Goal: Task Accomplishment & Management: Complete application form

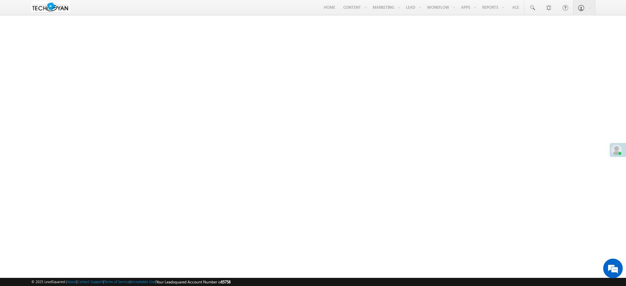
drag, startPoint x: 567, startPoint y: 60, endPoint x: 491, endPoint y: 100, distance: 85.5
click at [0, 0] on link "Settings" at bounding box center [0, 0] width 0 height 0
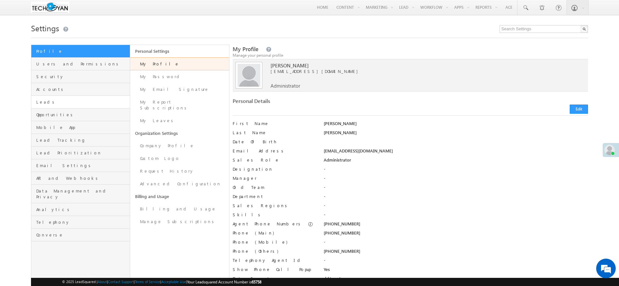
click at [64, 106] on link "Leads" at bounding box center [80, 102] width 98 height 13
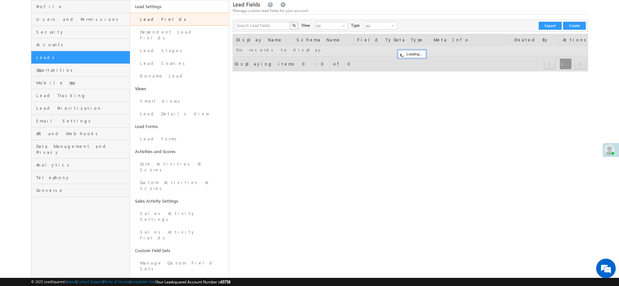
scroll to position [98, 0]
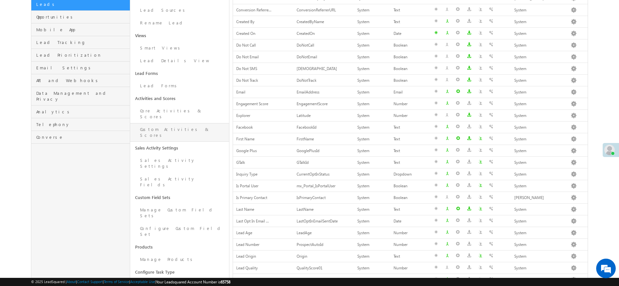
click at [158, 123] on link "Custom Activities & Scores" at bounding box center [179, 132] width 99 height 19
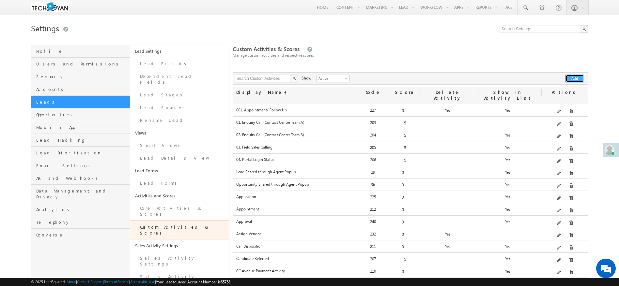
click at [578, 81] on button "Add" at bounding box center [574, 79] width 19 height 8
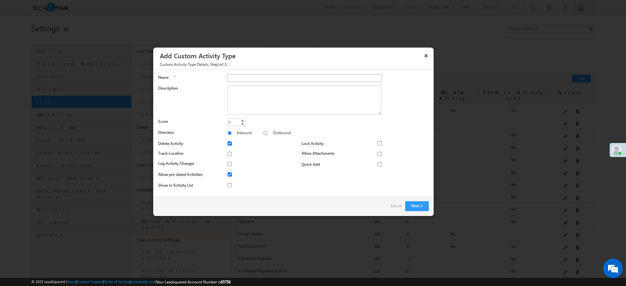
click at [301, 76] on input "Name" at bounding box center [305, 78] width 154 height 8
type input "Product Selection"
click at [422, 208] on button "Next" at bounding box center [416, 207] width 23 height 10
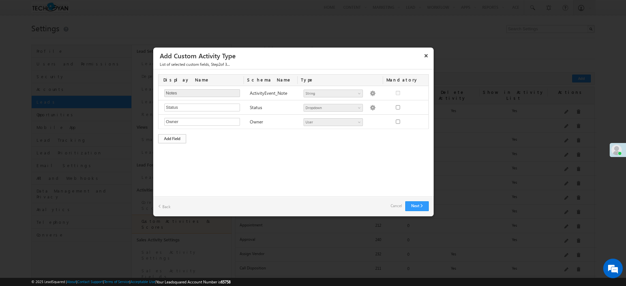
click at [175, 136] on div "Add Field" at bounding box center [172, 138] width 28 height 9
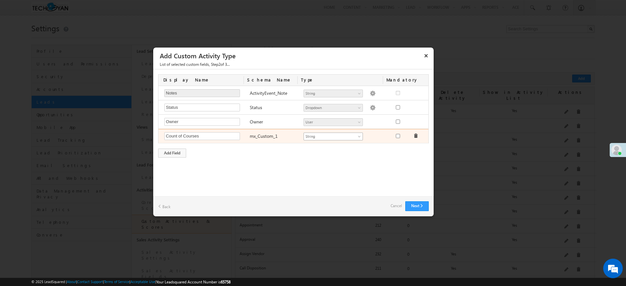
type input "Count of Courses"
click at [346, 134] on span "String" at bounding box center [330, 137] width 53 height 6
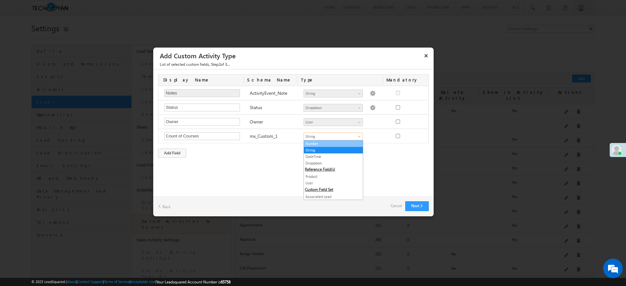
click at [331, 143] on link "Number" at bounding box center [333, 144] width 59 height 6
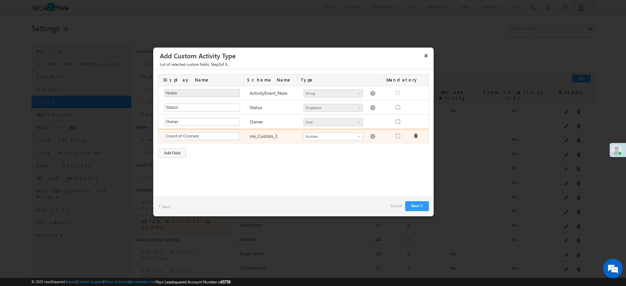
click at [370, 139] on img at bounding box center [373, 137] width 6 height 6
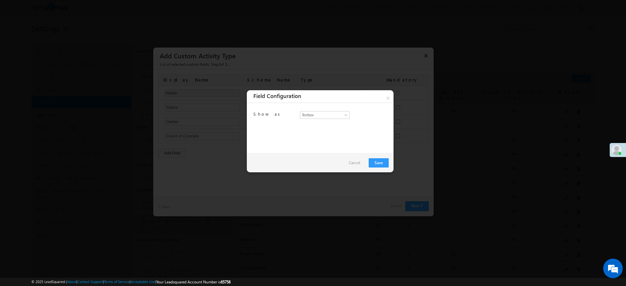
click at [357, 164] on link "Cancel" at bounding box center [354, 162] width 11 height 9
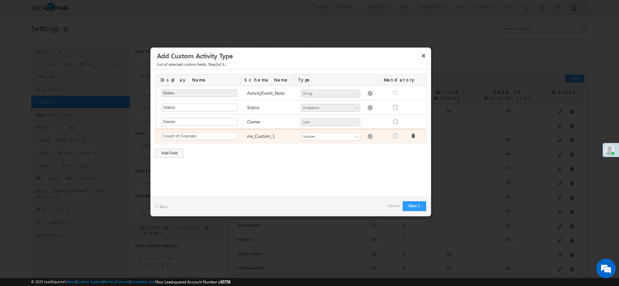
click at [353, 141] on div "Number String DateTime Dropdown Product User Associated Lead Audio File Calcula…" at bounding box center [339, 136] width 85 height 9
click at [350, 136] on span "Number" at bounding box center [327, 137] width 53 height 6
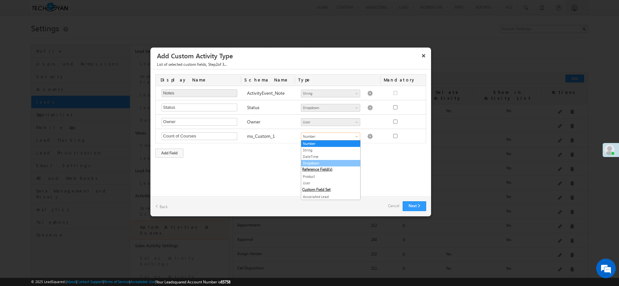
click at [328, 164] on link "Dropdown" at bounding box center [330, 163] width 59 height 6
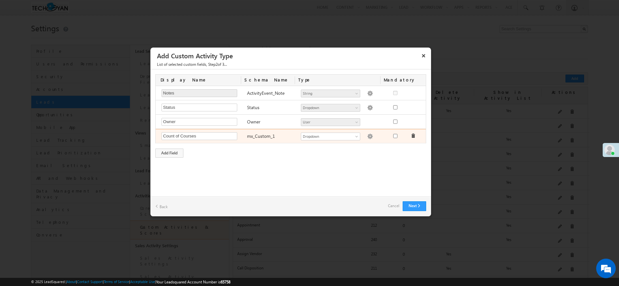
click at [367, 140] on div "Number String DateTime Dropdown Product User Associated Lead Audio File Calcula…" at bounding box center [339, 136] width 85 height 9
click at [367, 137] on img at bounding box center [370, 137] width 6 height 6
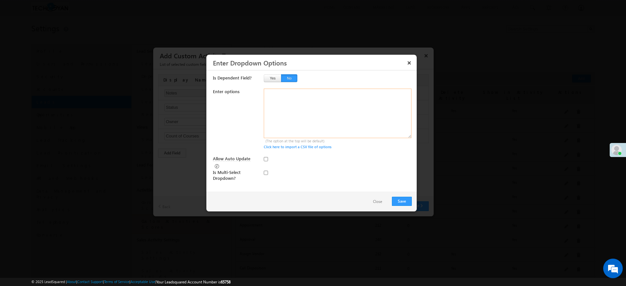
click at [319, 97] on textarea at bounding box center [338, 114] width 148 height 50
type textarea "1 2 3 4 5 6 7 8 9 10"
click at [411, 201] on button "Save" at bounding box center [402, 201] width 20 height 9
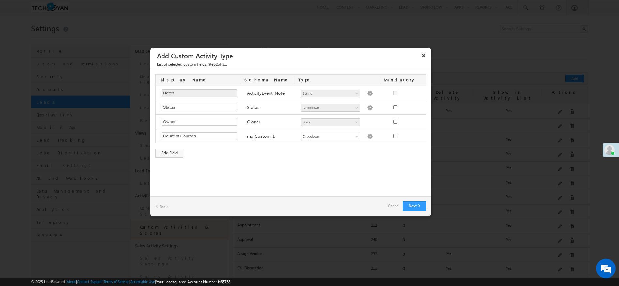
click at [403, 199] on div "Next Back Cancel" at bounding box center [290, 207] width 280 height 20
click at [174, 155] on div "Add Field" at bounding box center [169, 153] width 28 height 9
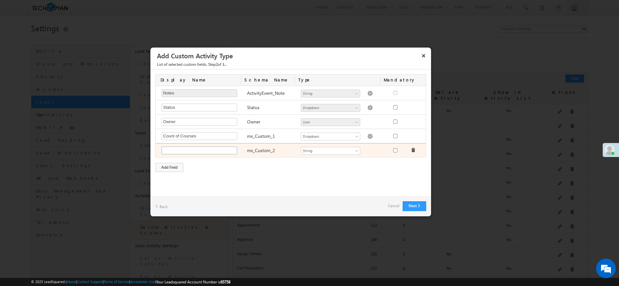
click at [208, 149] on input "text" at bounding box center [199, 151] width 76 height 8
type input "Course 1 Name"
click at [316, 149] on span "String" at bounding box center [327, 151] width 53 height 6
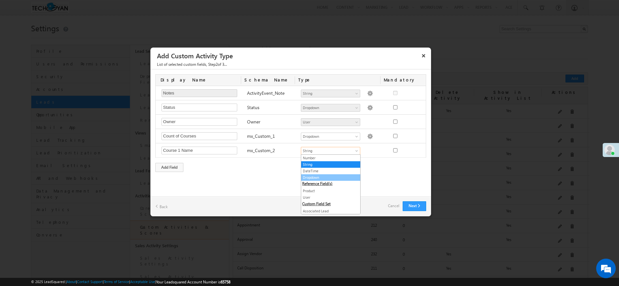
click at [319, 176] on link "Dropdown" at bounding box center [330, 178] width 59 height 6
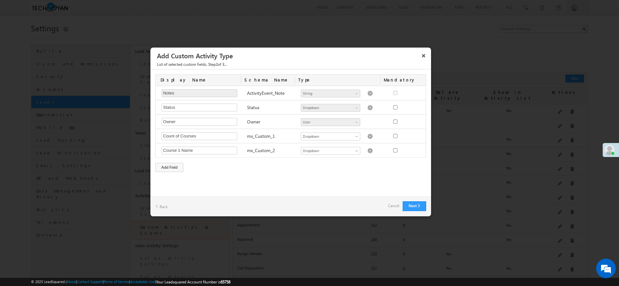
click at [221, 178] on div "Custom Activity Additional Fields Manage Forms Name * Product Selection Descrip…" at bounding box center [290, 132] width 280 height 127
click at [162, 169] on div "Add Field" at bounding box center [169, 167] width 28 height 9
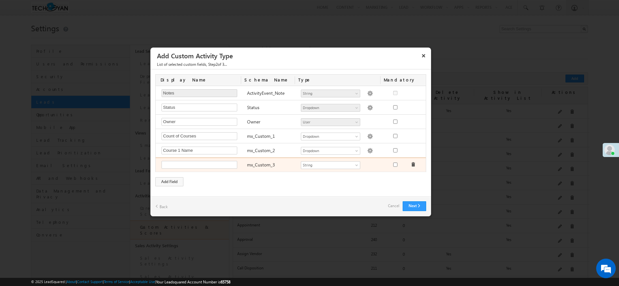
click at [186, 158] on div "Required Field mx_Custom_3 Number String DateTime Dropdown Product User Associa…" at bounding box center [292, 165] width 272 height 14
click at [189, 167] on input "text" at bounding box center [199, 165] width 76 height 8
type input "T"
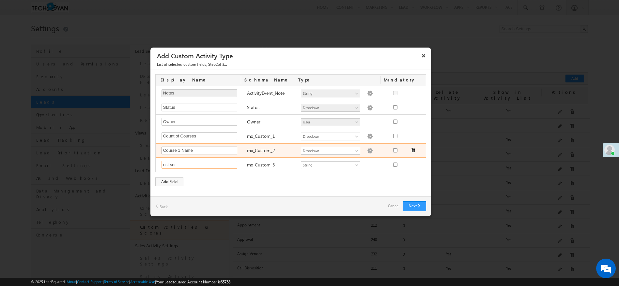
type input "est ser"
drag, startPoint x: 199, startPoint y: 150, endPoint x: 177, endPoint y: 149, distance: 22.2
click at [177, 149] on input "Course 1 Name" at bounding box center [199, 151] width 76 height 8
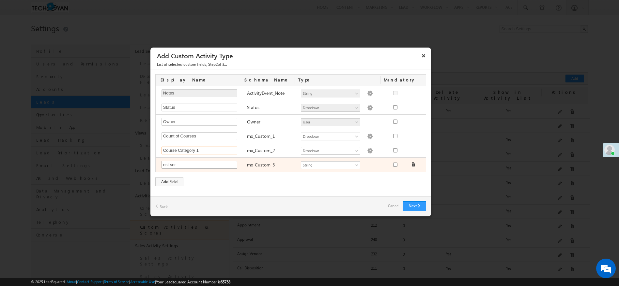
type input "Course Category 1"
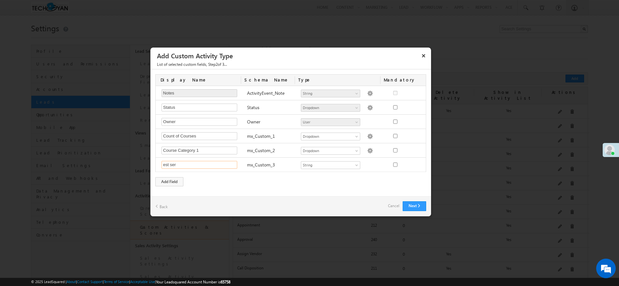
drag, startPoint x: 184, startPoint y: 166, endPoint x: 152, endPoint y: 166, distance: 31.3
click at [152, 166] on div "Display Name Schema Name Type Mandatory Notes Required Field ActivityEvent_Note…" at bounding box center [290, 130] width 280 height 122
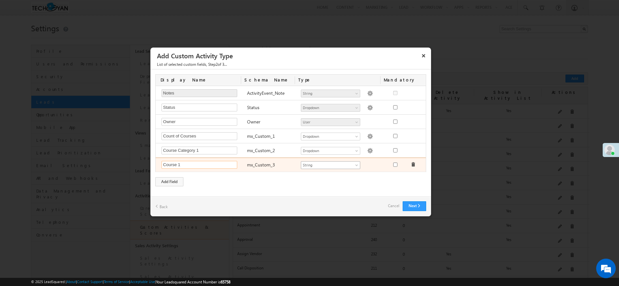
type input "Course 1"
click at [323, 165] on span "String" at bounding box center [327, 165] width 53 height 6
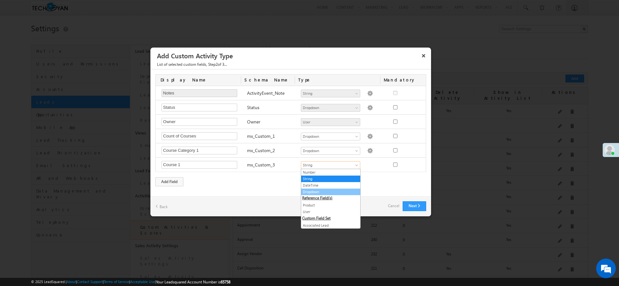
click at [319, 191] on link "Dropdown" at bounding box center [330, 192] width 59 height 6
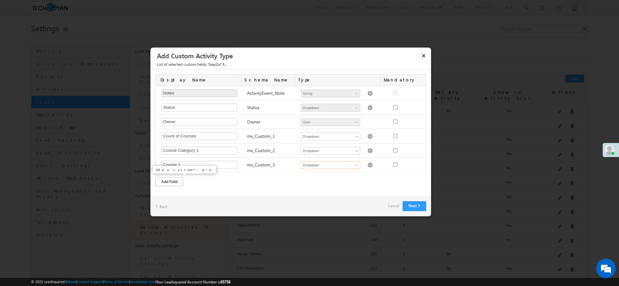
drag, startPoint x: 169, startPoint y: 176, endPoint x: 179, endPoint y: 182, distance: 11.7
click at [169, 176] on div "Display Name Schema Name Type Mandatory Notes Required Field ActivityEvent_Note…" at bounding box center [290, 130] width 280 height 122
click at [172, 185] on div "Add Field" at bounding box center [169, 181] width 28 height 9
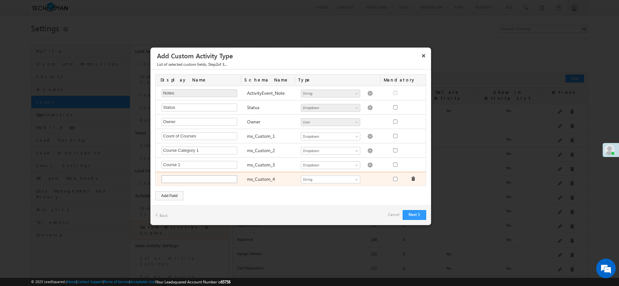
scroll to position [0, 0]
click at [204, 178] on input "text" at bounding box center [199, 179] width 76 height 8
type input "Exam Level 1"
click at [337, 180] on span "String" at bounding box center [327, 179] width 53 height 6
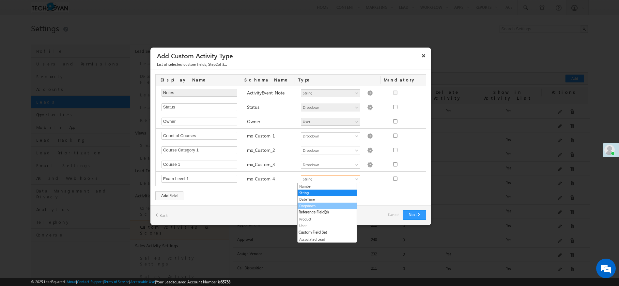
click at [318, 204] on link "Dropdown" at bounding box center [326, 206] width 59 height 6
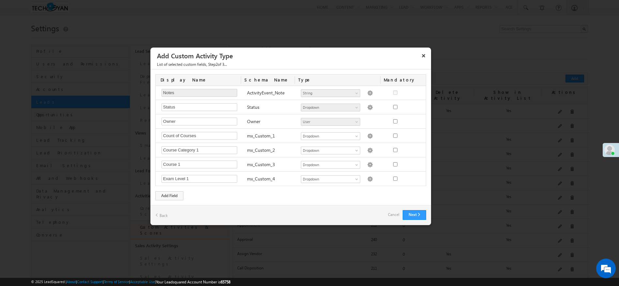
click at [239, 193] on div "Display Name Schema Name Type Mandatory Notes Required Field ActivityEvent_Note…" at bounding box center [290, 137] width 280 height 136
click at [168, 195] on div "Add Field" at bounding box center [169, 195] width 28 height 9
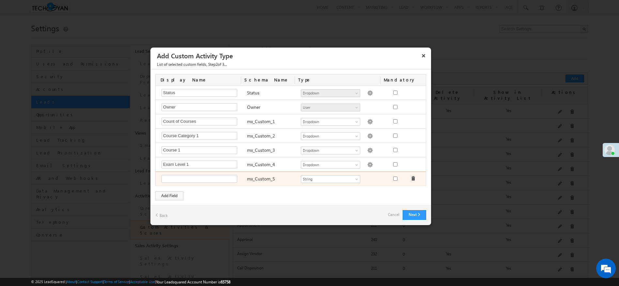
scroll to position [98, 0]
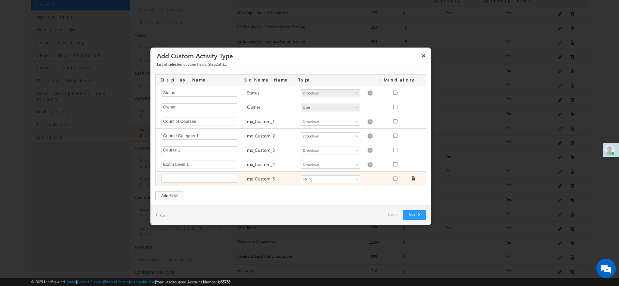
drag, startPoint x: 159, startPoint y: 173, endPoint x: 162, endPoint y: 173, distance: 3.3
click at [162, 173] on div "Required Field mx_Custom_5 Number String DateTime Dropdown Product User Associa…" at bounding box center [292, 179] width 272 height 14
click at [193, 180] on input "text" at bounding box center [199, 179] width 76 height 8
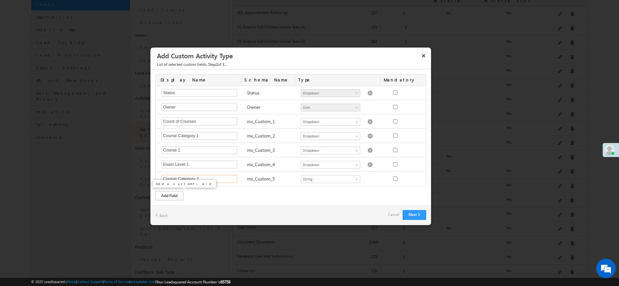
type input "Course Category 2"
drag, startPoint x: 178, startPoint y: 197, endPoint x: 190, endPoint y: 195, distance: 12.6
click at [179, 197] on div "Add Field" at bounding box center [169, 195] width 28 height 9
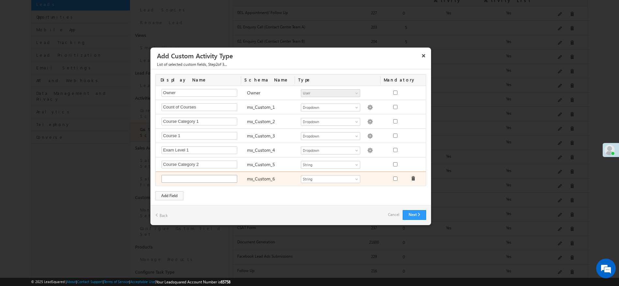
click at [204, 180] on input "text" at bounding box center [199, 179] width 76 height 8
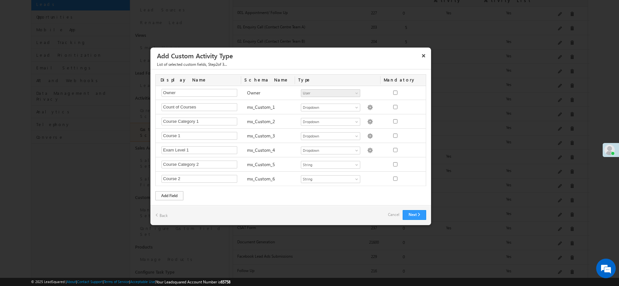
type input "Course 2"
drag, startPoint x: 161, startPoint y: 192, endPoint x: 164, endPoint y: 197, distance: 6.6
click at [160, 193] on div "Add Field" at bounding box center [169, 195] width 28 height 9
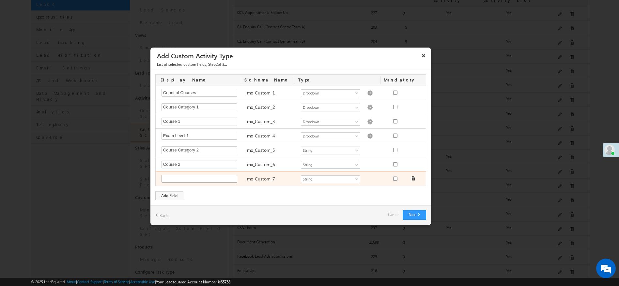
click at [179, 182] on input "text" at bounding box center [199, 179] width 76 height 8
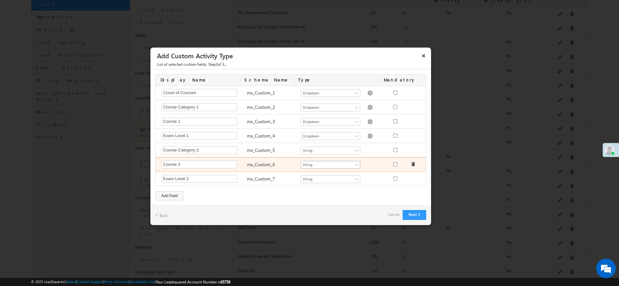
type input "Exam Level 2"
click at [323, 161] on link "String" at bounding box center [330, 165] width 59 height 8
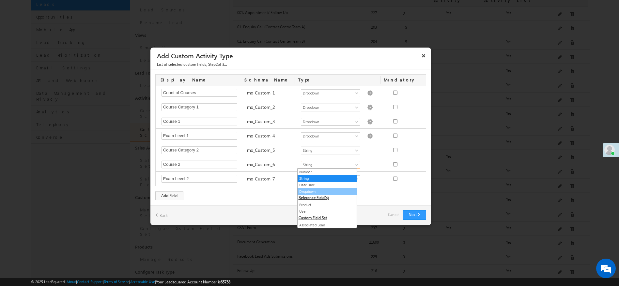
click at [309, 190] on link "Dropdown" at bounding box center [326, 192] width 59 height 6
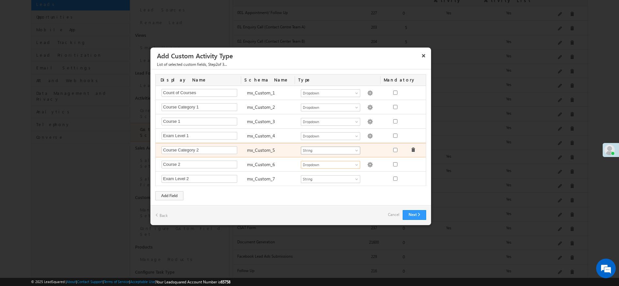
click at [317, 153] on span "String" at bounding box center [327, 151] width 53 height 6
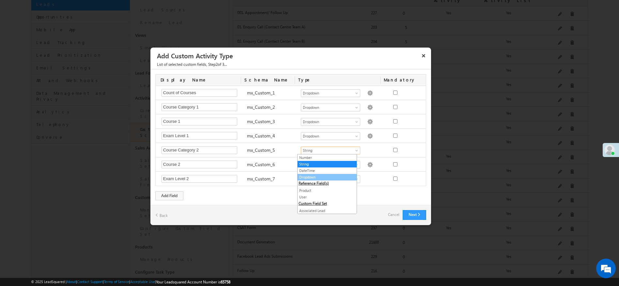
click at [320, 180] on link "Dropdown" at bounding box center [326, 177] width 59 height 6
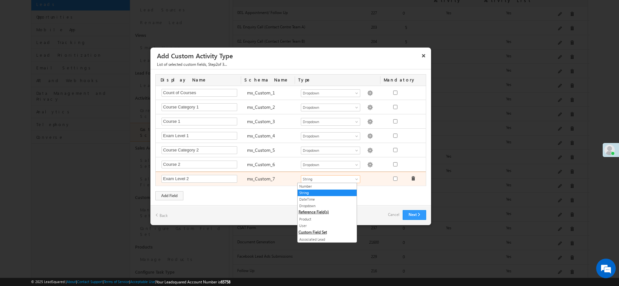
click at [311, 181] on span "String" at bounding box center [327, 179] width 53 height 6
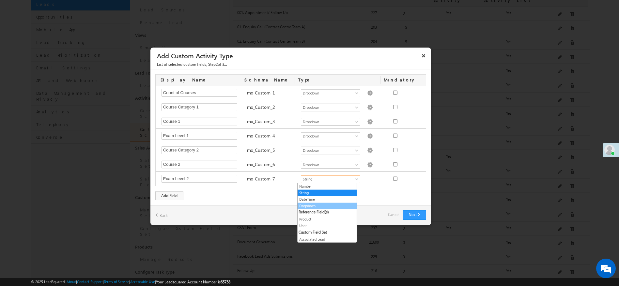
click at [310, 207] on link "Dropdown" at bounding box center [326, 206] width 59 height 6
click at [255, 207] on div "Next Back Cancel" at bounding box center [290, 215] width 280 height 20
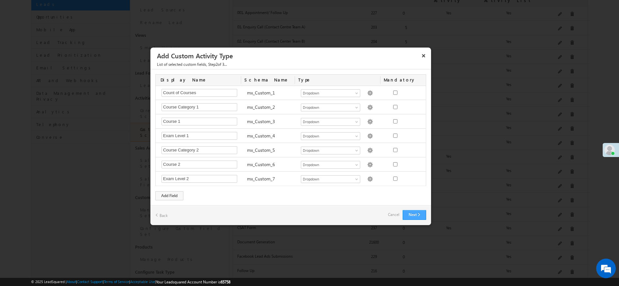
click at [417, 216] on button "Next" at bounding box center [413, 215] width 23 height 10
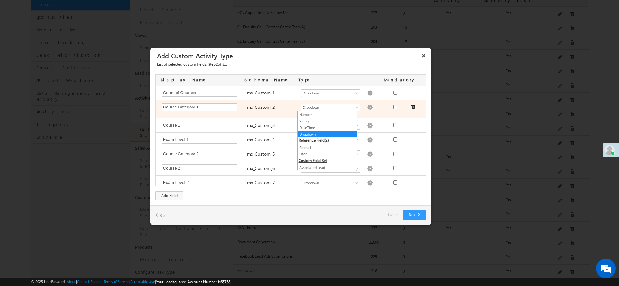
click at [339, 110] on span "Dropdown" at bounding box center [327, 108] width 53 height 6
click at [367, 106] on img at bounding box center [370, 108] width 6 height 6
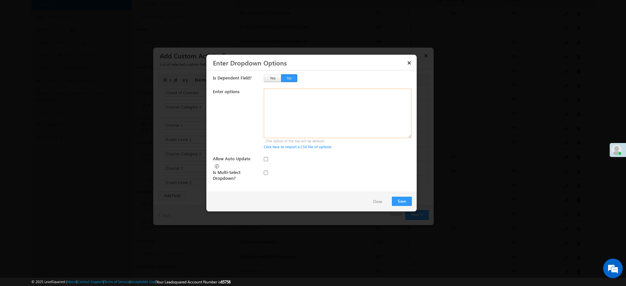
click at [316, 108] on textarea at bounding box center [338, 114] width 148 height 50
click at [407, 197] on button "Save" at bounding box center [402, 201] width 20 height 9
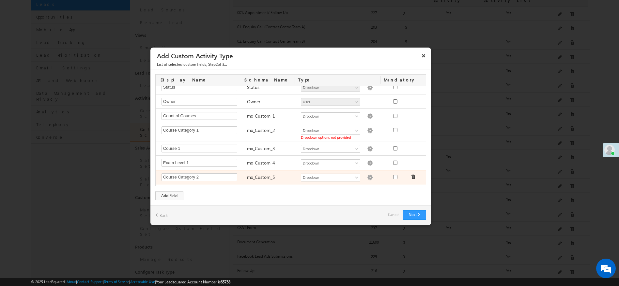
scroll to position [0, 0]
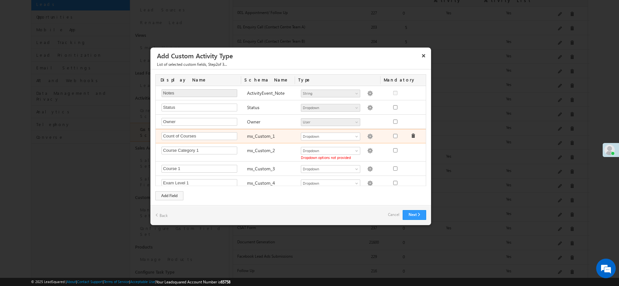
click at [367, 136] on img at bounding box center [370, 137] width 6 height 6
type textarea "1 2 3 4 5 6 7 8 9 10"
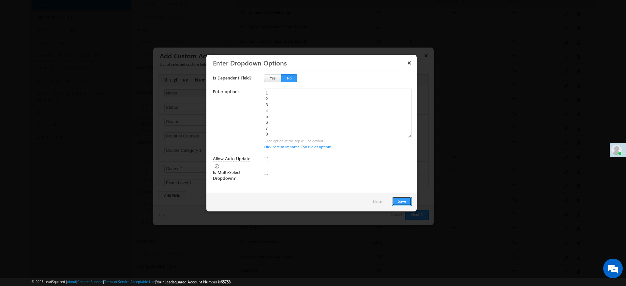
drag, startPoint x: 401, startPoint y: 202, endPoint x: 387, endPoint y: 202, distance: 13.7
click at [401, 202] on button "Save" at bounding box center [402, 201] width 20 height 9
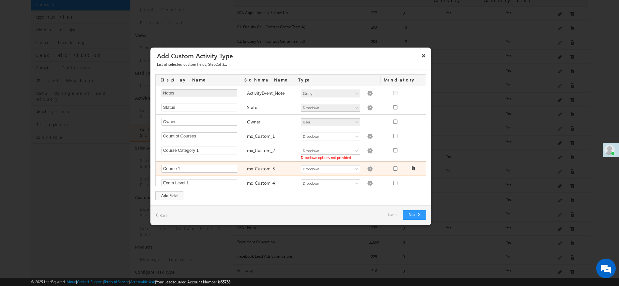
click at [367, 171] on img at bounding box center [370, 169] width 6 height 6
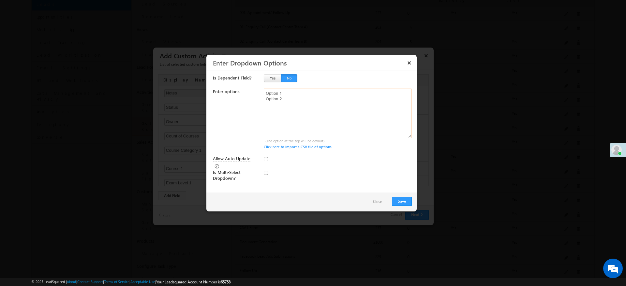
click at [292, 113] on textarea at bounding box center [338, 114] width 148 height 50
type textarea "1 2"
click at [398, 201] on button "Save" at bounding box center [402, 201] width 20 height 9
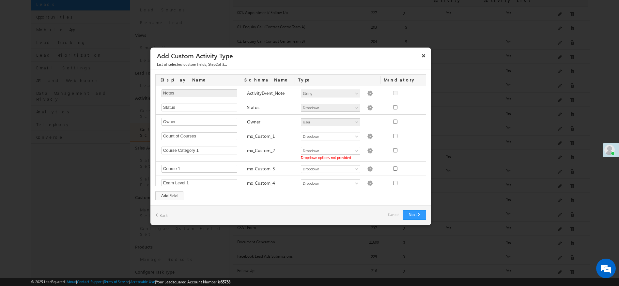
scroll to position [147, 0]
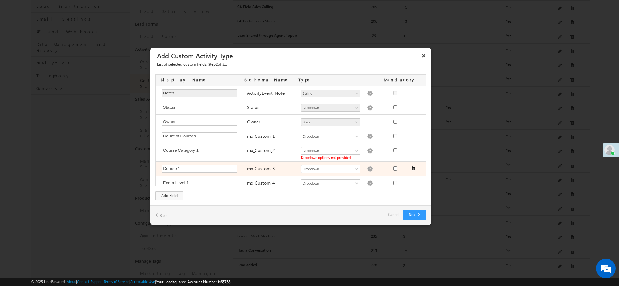
click at [367, 169] on img at bounding box center [370, 169] width 6 height 6
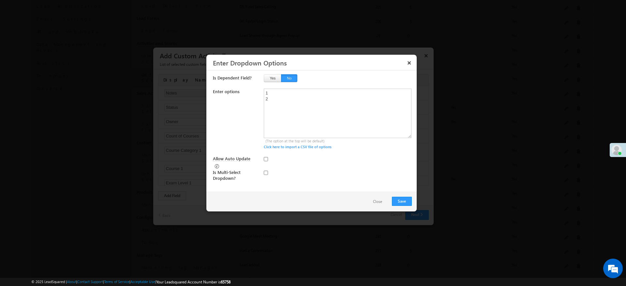
click at [377, 198] on button "Close" at bounding box center [378, 201] width 22 height 9
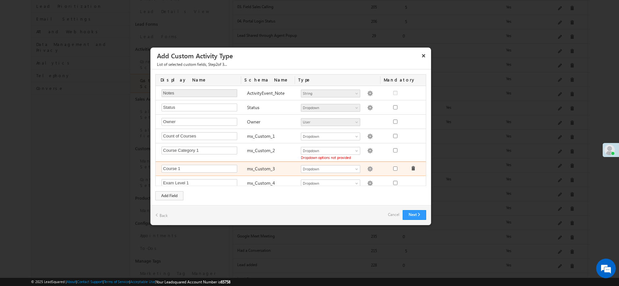
scroll to position [47, 0]
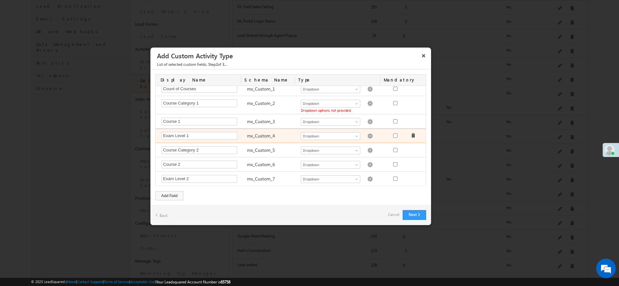
click at [367, 138] on img at bounding box center [370, 136] width 6 height 6
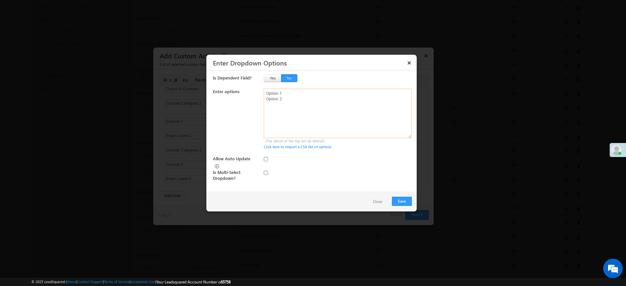
click at [327, 125] on textarea at bounding box center [338, 114] width 148 height 50
type textarea "1 2"
click at [396, 203] on button "Save" at bounding box center [402, 201] width 20 height 9
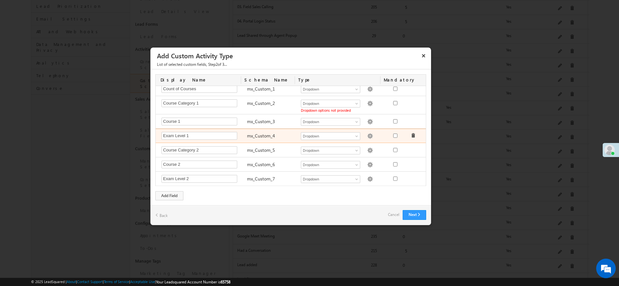
click at [367, 135] on img at bounding box center [370, 136] width 6 height 6
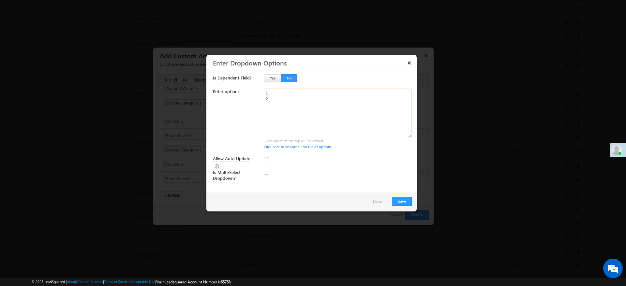
click at [308, 121] on textarea "1 2" at bounding box center [338, 114] width 148 height 50
click at [403, 202] on button "Save" at bounding box center [402, 201] width 20 height 9
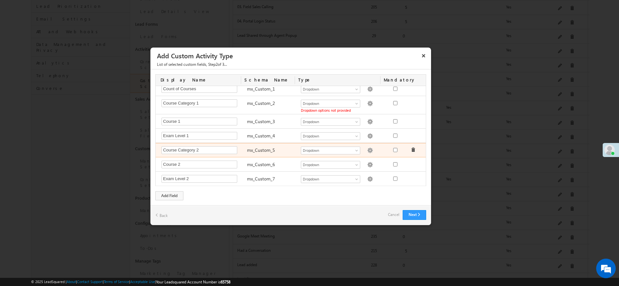
click at [367, 150] on img at bounding box center [370, 151] width 6 height 6
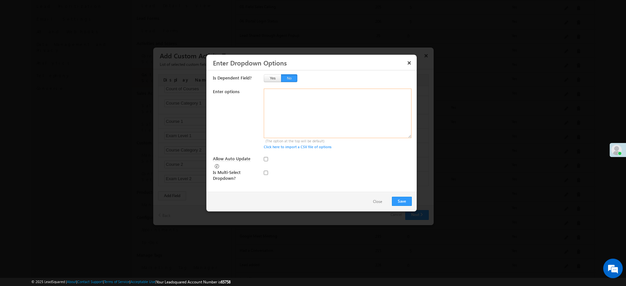
click at [317, 123] on textarea at bounding box center [338, 114] width 148 height 50
type textarea "1 2"
click at [398, 202] on button "Save" at bounding box center [402, 201] width 20 height 9
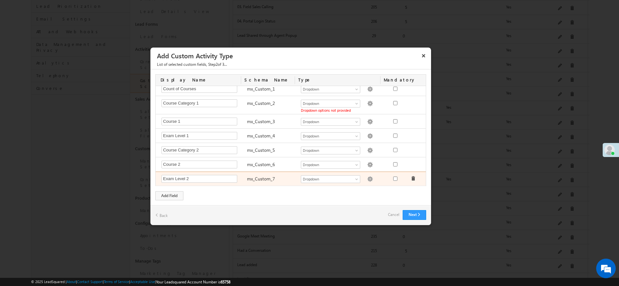
click at [367, 179] on img at bounding box center [370, 179] width 6 height 6
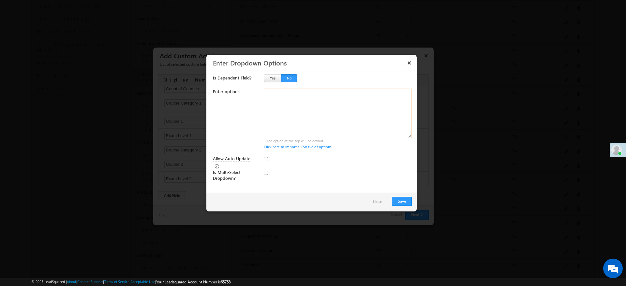
click at [351, 135] on textarea at bounding box center [338, 114] width 148 height 50
type textarea "1 2"
click at [403, 199] on button "Save" at bounding box center [402, 201] width 20 height 9
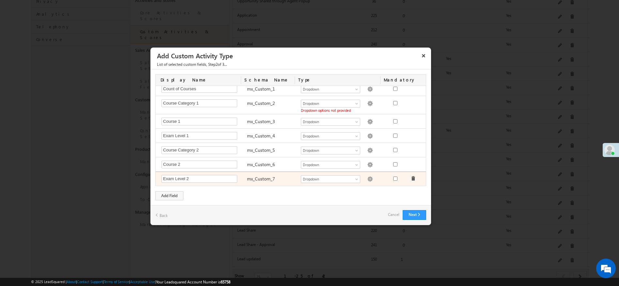
scroll to position [215, 0]
click at [367, 179] on img at bounding box center [370, 179] width 6 height 6
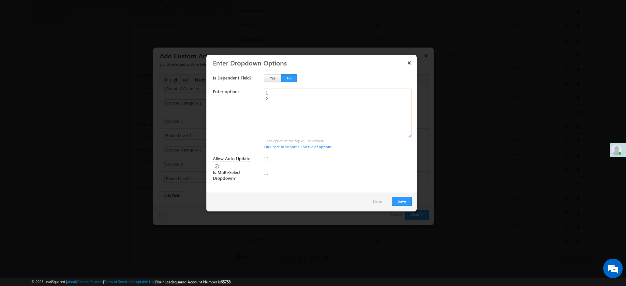
click at [292, 101] on textarea "1 2" at bounding box center [338, 114] width 148 height 50
click at [407, 200] on button "Save" at bounding box center [402, 201] width 20 height 9
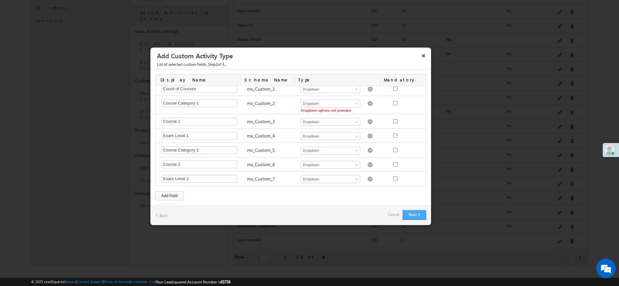
click at [410, 214] on button "Next" at bounding box center [413, 215] width 23 height 10
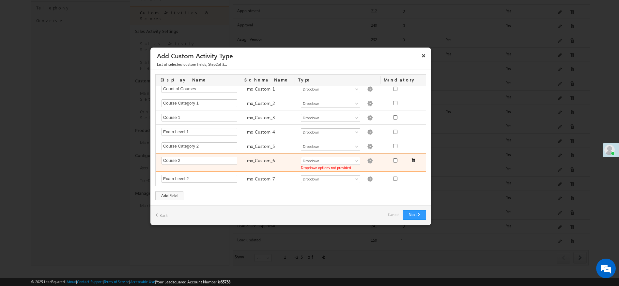
click at [367, 161] on img at bounding box center [370, 161] width 6 height 6
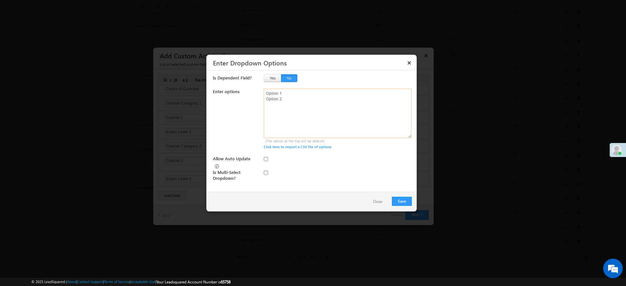
click at [312, 124] on textarea at bounding box center [338, 114] width 148 height 50
type textarea "1 2"
click at [406, 201] on button "Save" at bounding box center [402, 201] width 20 height 9
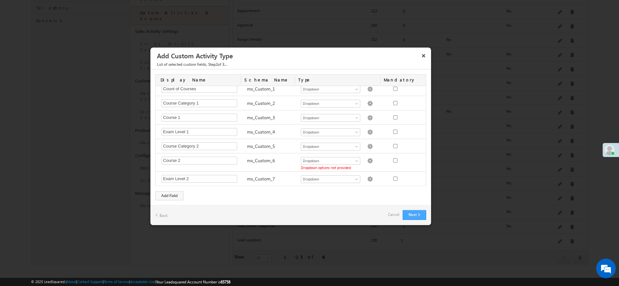
click at [410, 212] on button "Next" at bounding box center [413, 215] width 23 height 10
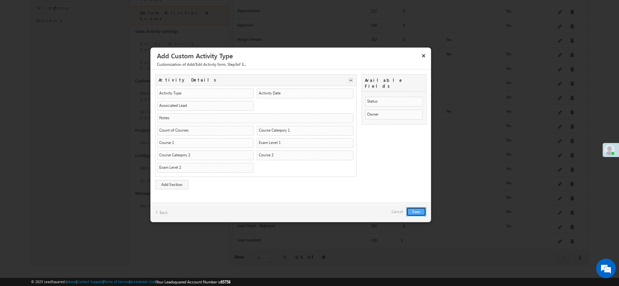
click at [421, 209] on button "Save" at bounding box center [416, 211] width 20 height 9
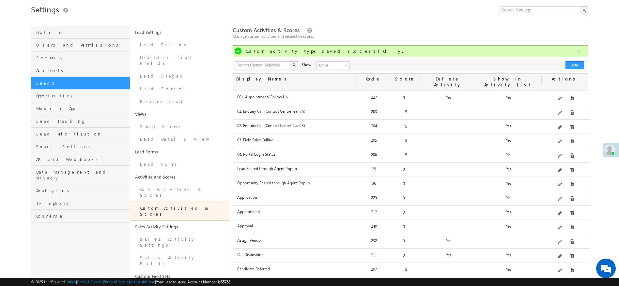
scroll to position [0, 0]
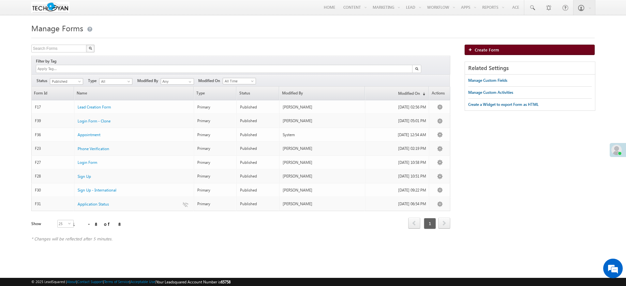
click at [499, 49] on link "Create Form" at bounding box center [530, 50] width 130 height 10
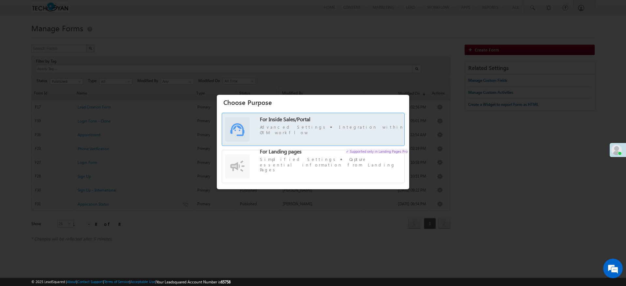
click at [301, 123] on span "For Inside Sales/Portal" at bounding box center [285, 119] width 51 height 7
